Goal: Transaction & Acquisition: Obtain resource

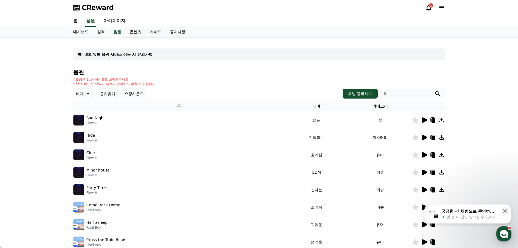
click at [132, 31] on link "콘텐츠" at bounding box center [135, 32] width 20 height 10
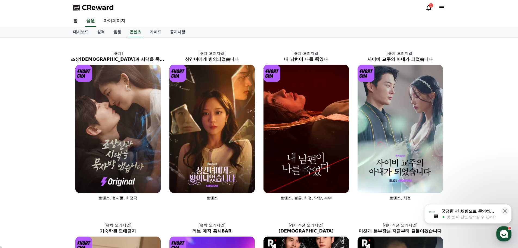
click at [430, 5] on div "1" at bounding box center [431, 5] width 4 height 4
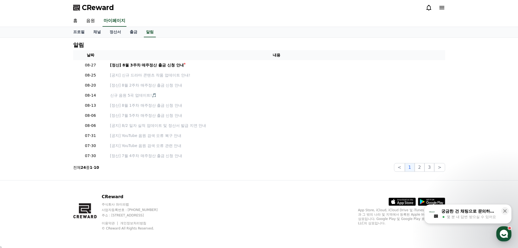
click at [430, 5] on icon at bounding box center [428, 7] width 7 height 7
click at [89, 19] on link "음원" at bounding box center [90, 20] width 17 height 11
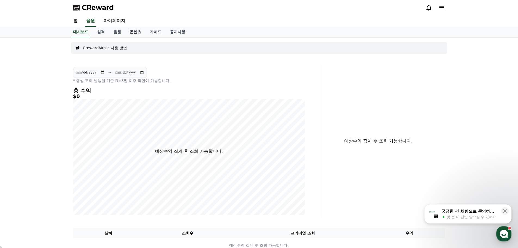
click at [136, 32] on link "콘텐츠" at bounding box center [135, 32] width 20 height 10
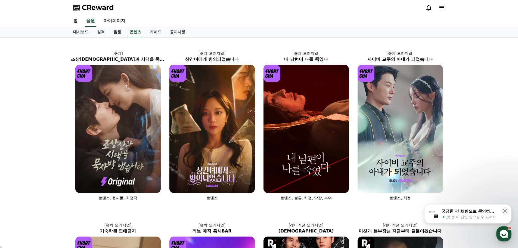
click at [118, 33] on link "음원" at bounding box center [117, 32] width 16 height 10
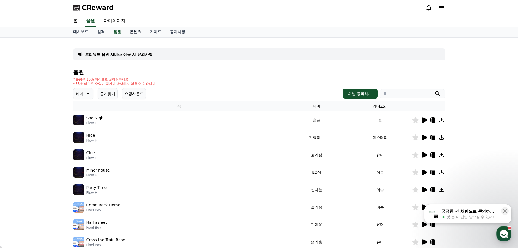
click at [136, 32] on link "콘텐츠" at bounding box center [135, 32] width 20 height 10
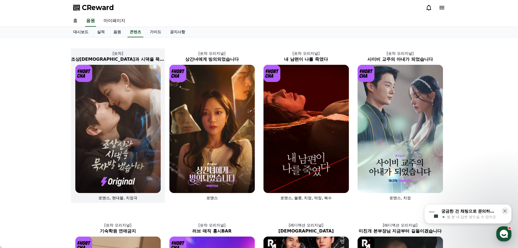
click at [108, 118] on img at bounding box center [117, 129] width 85 height 128
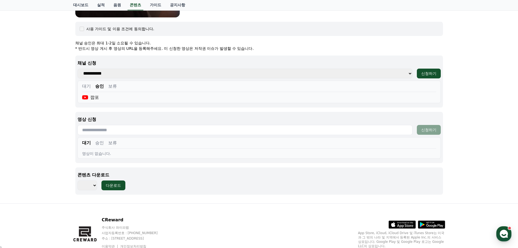
scroll to position [218, 0]
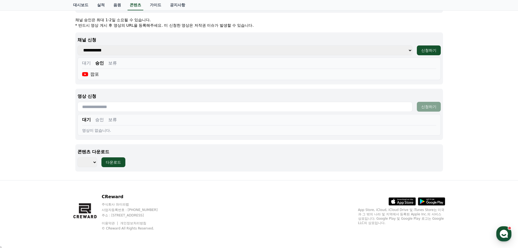
drag, startPoint x: 99, startPoint y: 120, endPoint x: 103, endPoint y: 120, distance: 4.1
click at [99, 120] on button "승인" at bounding box center [99, 119] width 9 height 7
click at [86, 162] on select "*** *** *** *** *** *** *** *** *** *** *** *** *** *** *** *** *** *** *** ***…" at bounding box center [87, 162] width 20 height 10
select select "**********"
click at [77, 157] on select "*** *** *** *** *** *** *** *** *** *** *** *** *** *** *** *** *** *** *** ***…" at bounding box center [87, 162] width 20 height 10
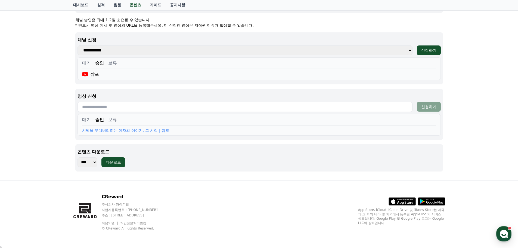
click at [121, 163] on button "다운로드" at bounding box center [113, 162] width 24 height 10
click at [110, 164] on div "다운로드" at bounding box center [113, 161] width 15 height 5
click at [96, 108] on input "text" at bounding box center [244, 107] width 335 height 10
click at [244, 109] on input "text" at bounding box center [244, 107] width 335 height 10
paste input "**********"
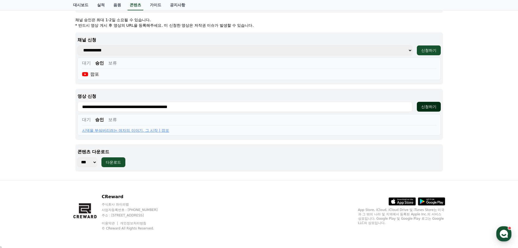
type input "**********"
click at [426, 104] on button "신청하기" at bounding box center [429, 107] width 24 height 10
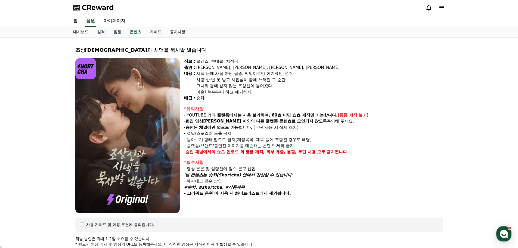
select select
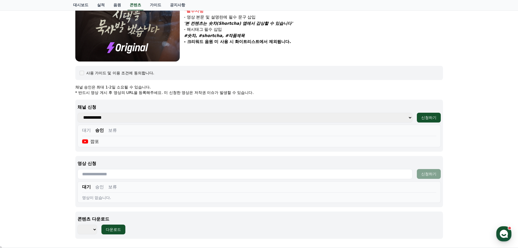
scroll to position [218, 0]
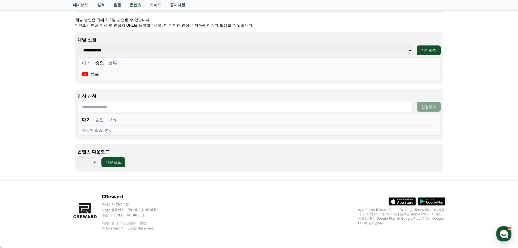
click at [104, 120] on div "대기 승인 보류" at bounding box center [259, 120] width 354 height 9
click at [102, 119] on button "승인" at bounding box center [99, 119] width 9 height 7
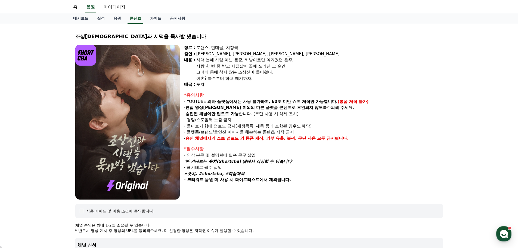
scroll to position [0, 0]
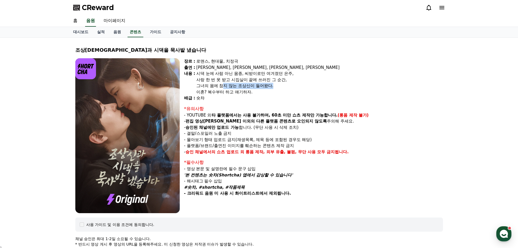
drag, startPoint x: 227, startPoint y: 87, endPoint x: 285, endPoint y: 86, distance: 57.9
click at [285, 86] on div "그녀의 몸에 참지 않는 조상신이 들어왔다." at bounding box center [319, 86] width 246 height 6
drag, startPoint x: 228, startPoint y: 133, endPoint x: 332, endPoint y: 134, distance: 103.5
click at [332, 134] on p "- 결말/스포일러 노출 금지" at bounding box center [313, 133] width 259 height 6
click at [287, 146] on p "- 플랫폼/브랜드/출연진 이미지를 훼손하는 콘텐츠 제작 금지" at bounding box center [313, 145] width 259 height 6
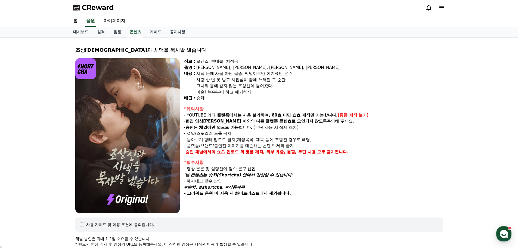
drag, startPoint x: 207, startPoint y: 194, endPoint x: 298, endPoint y: 185, distance: 91.7
click at [298, 185] on div "*필수사항 - 영상 본문 및 설명란에 필수 문구 삽입 '본 컨텐츠는 숏챠(Shortcha) 앱에서 감상할 수 있습니다' - 해시태그 필수 삽입…" at bounding box center [313, 177] width 259 height 37
click at [290, 193] on p "- 크리워드 음원 미 사용 시 화이트리스트에서 제외됩니다." at bounding box center [313, 193] width 259 height 6
drag, startPoint x: 241, startPoint y: 193, endPoint x: 281, endPoint y: 193, distance: 40.2
click at [281, 193] on strong "- 크리워드 음원 미 사용 시 화이트리스트에서 제외됩니다." at bounding box center [237, 193] width 107 height 5
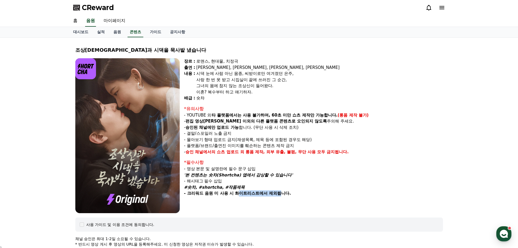
click at [281, 193] on strong "- 크리워드 음원 미 사용 시 화이트리스트에서 제외됩니다." at bounding box center [237, 193] width 107 height 5
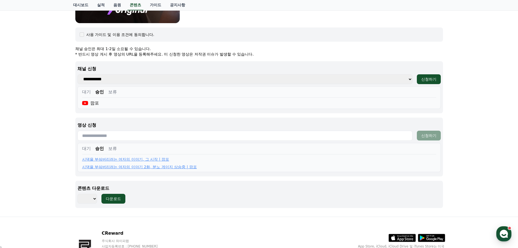
scroll to position [226, 0]
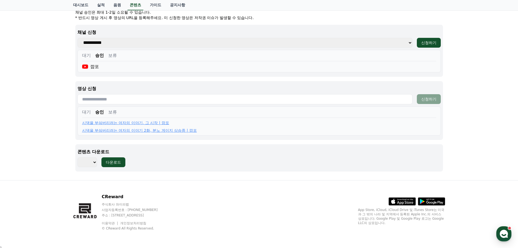
click at [256, 161] on div "*** *** *** *** *** *** *** *** *** *** *** *** *** *** *** *** *** *** *** ***…" at bounding box center [258, 162] width 363 height 10
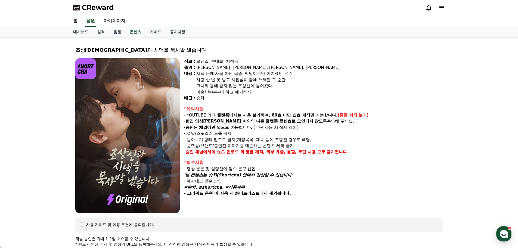
select select
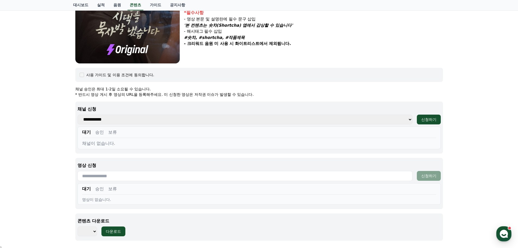
scroll to position [218, 0]
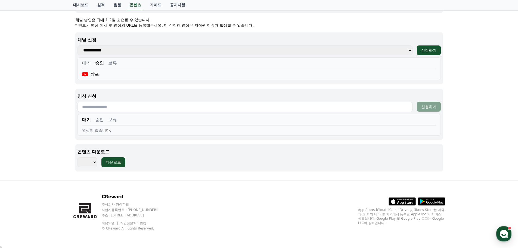
click at [99, 121] on button "승인" at bounding box center [99, 119] width 9 height 7
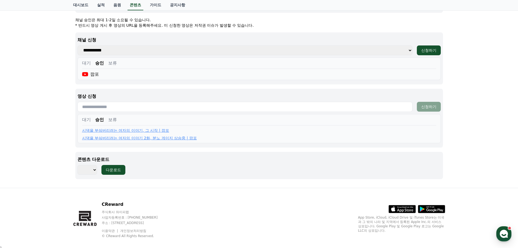
click at [310, 203] on div "CReward 주식회사 와이피랩 사업자등록번호 : 655-81-03655 주소 : 경기도 김포시 양촌읍 양곡로 495, 3층 305-비이16호…" at bounding box center [259, 221] width 380 height 67
click at [234, 207] on div "CReward 주식회사 와이피랩 사업자등록번호 : 655-81-03655 주소 : 경기도 김포시 양촌읍 양곡로 495, 3층 305-비이16호…" at bounding box center [259, 221] width 380 height 67
